Goal: Check status: Check status

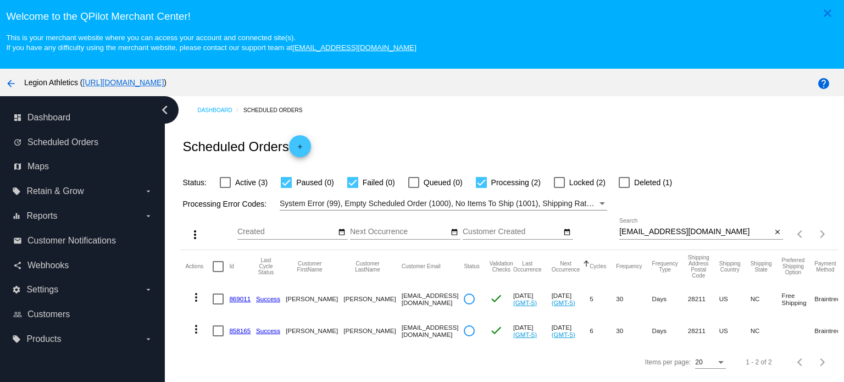
click at [228, 184] on div at bounding box center [225, 182] width 11 height 11
click at [225, 188] on input "Active (3)" at bounding box center [225, 188] width 1 height 1
checkbox input "true"
click at [474, 183] on mat-checkbox "Processing (2)" at bounding box center [502, 182] width 78 height 13
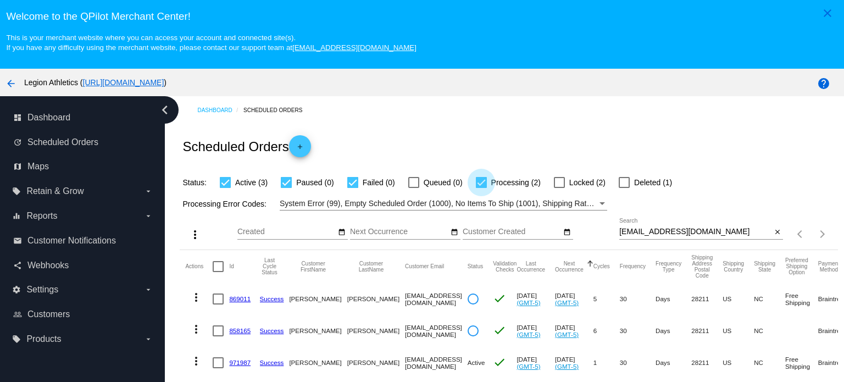
click at [482, 185] on div at bounding box center [481, 182] width 11 height 11
click at [482, 188] on input "Processing (2)" at bounding box center [481, 188] width 1 height 1
checkbox input "false"
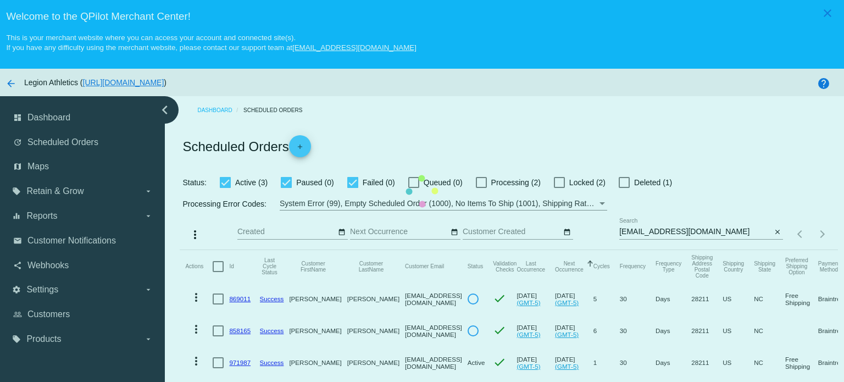
click at [499, 250] on mat-table "Actions Id Last Cycle Status Customer FirstName Customer LastName Customer Emai…" at bounding box center [509, 346] width 658 height 192
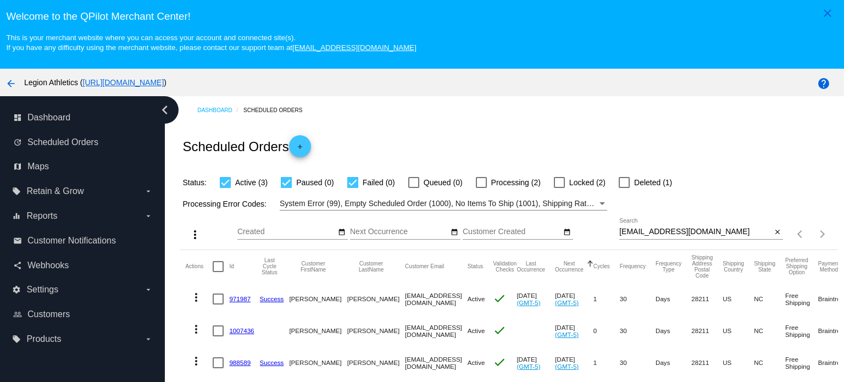
click at [657, 233] on input "[EMAIL_ADDRESS][DOMAIN_NAME]" at bounding box center [695, 232] width 152 height 9
paste input "[PERSON_NAME].dimaggio22"
type input "[PERSON_NAME][EMAIL_ADDRESS][DOMAIN_NAME]"
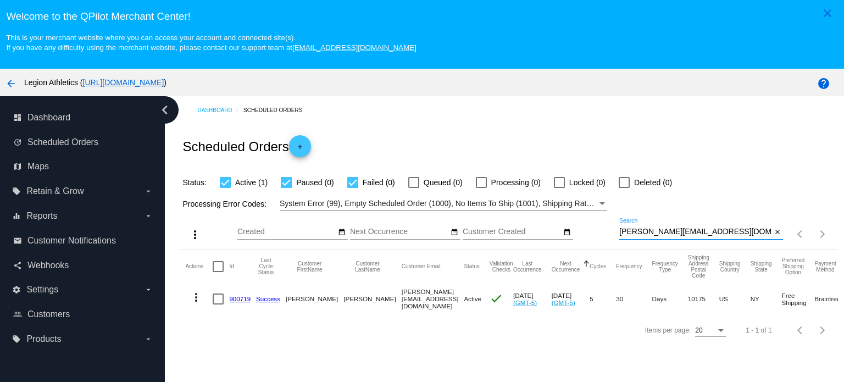
click at [241, 301] on link "900719" at bounding box center [239, 298] width 21 height 7
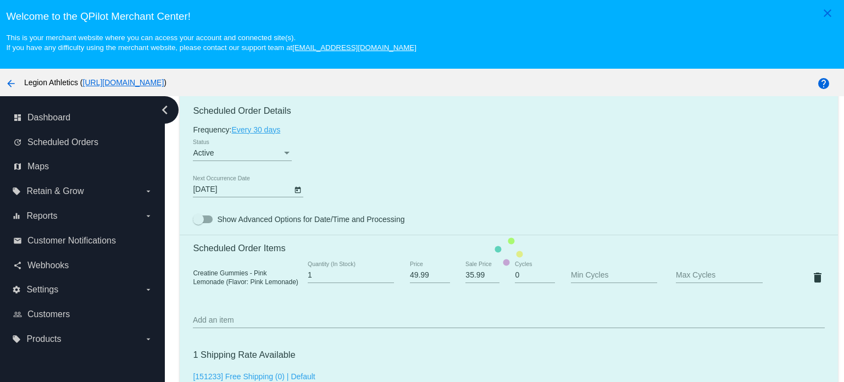
scroll to position [660, 0]
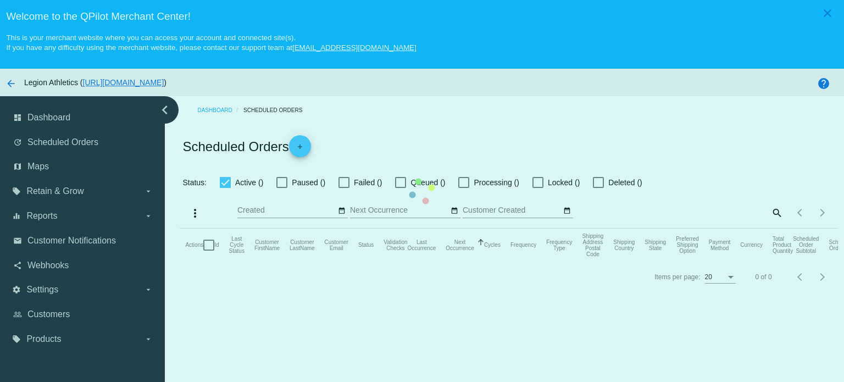
checkbox input "true"
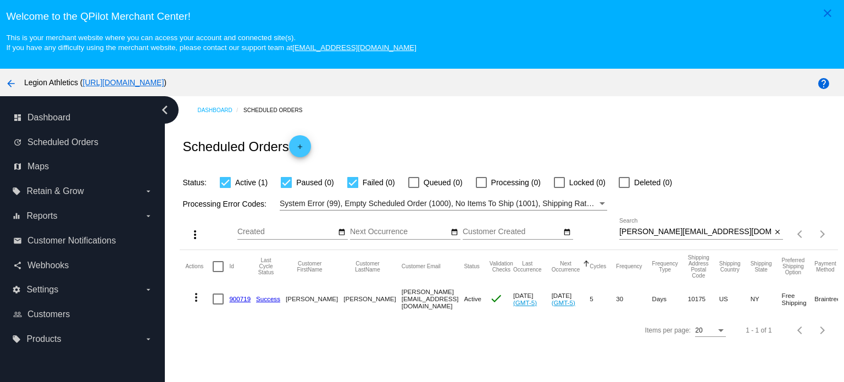
drag, startPoint x: 425, startPoint y: 52, endPoint x: 407, endPoint y: 52, distance: 17.6
